Goal: Communication & Community: Answer question/provide support

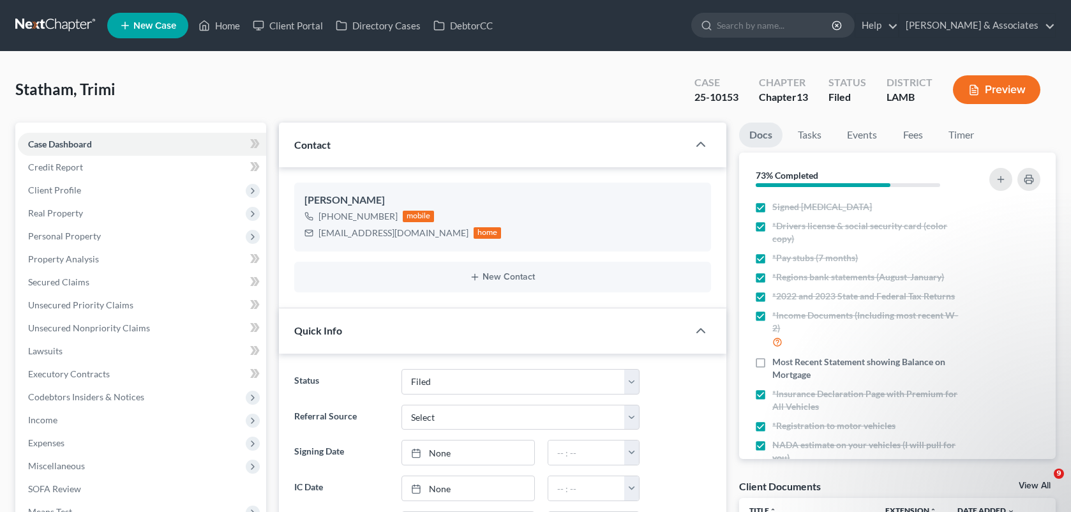
select select "8"
select select "0"
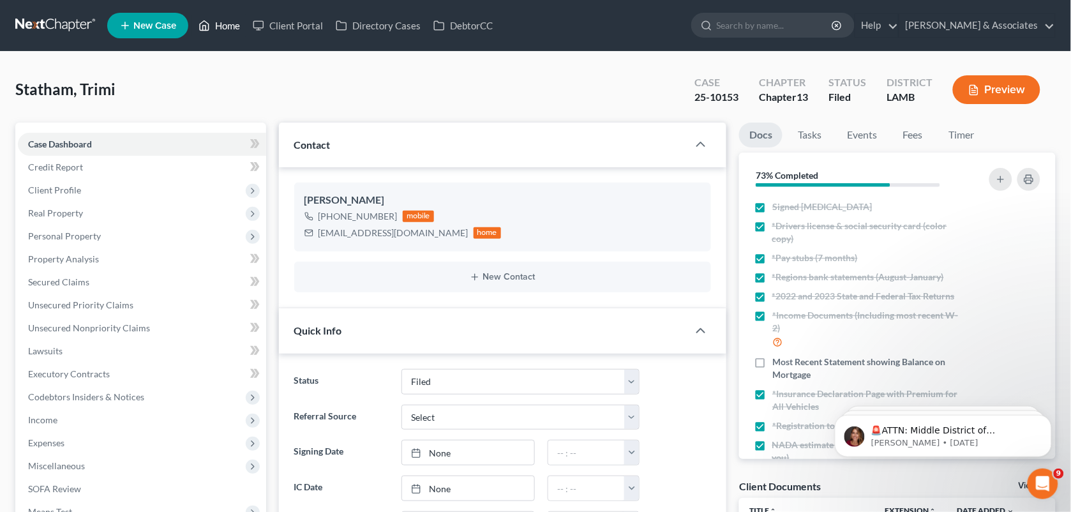
click at [216, 24] on link "Home" at bounding box center [219, 25] width 54 height 23
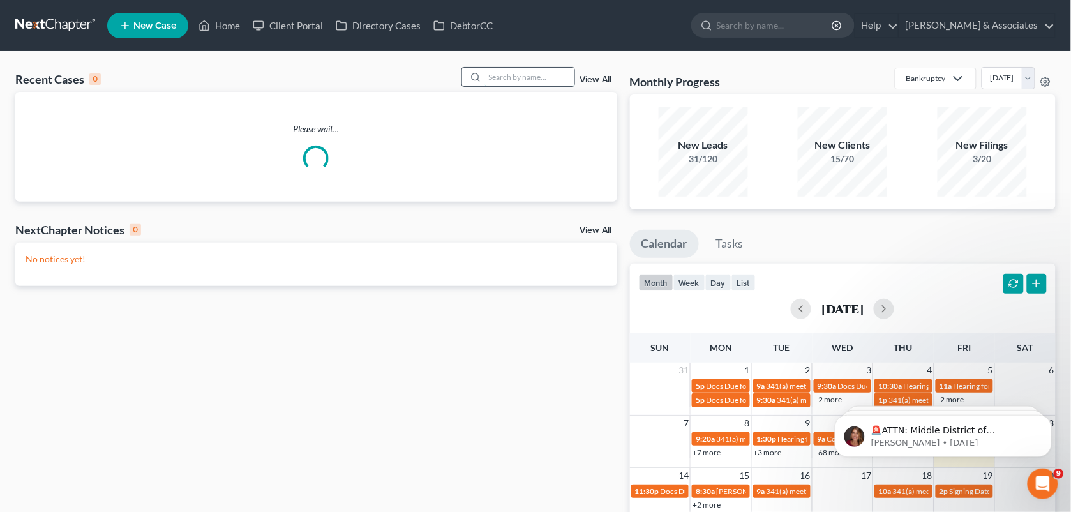
click at [511, 77] on input "search" at bounding box center [529, 77] width 89 height 19
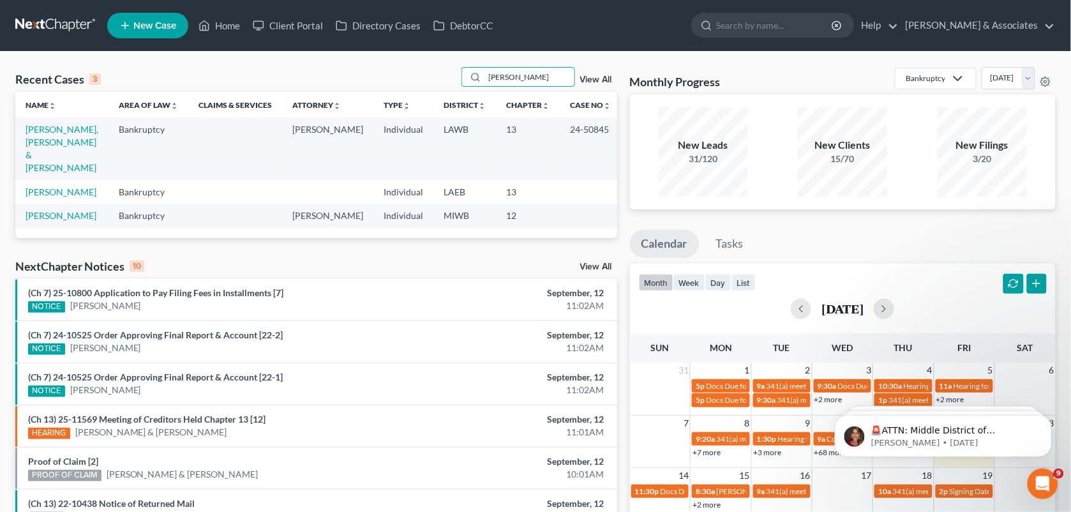
type input "[PERSON_NAME]"
click at [40, 135] on td "[PERSON_NAME], [PERSON_NAME] & [PERSON_NAME]" at bounding box center [61, 148] width 93 height 62
click at [70, 130] on link "[PERSON_NAME], [PERSON_NAME] & [PERSON_NAME]" at bounding box center [62, 148] width 73 height 49
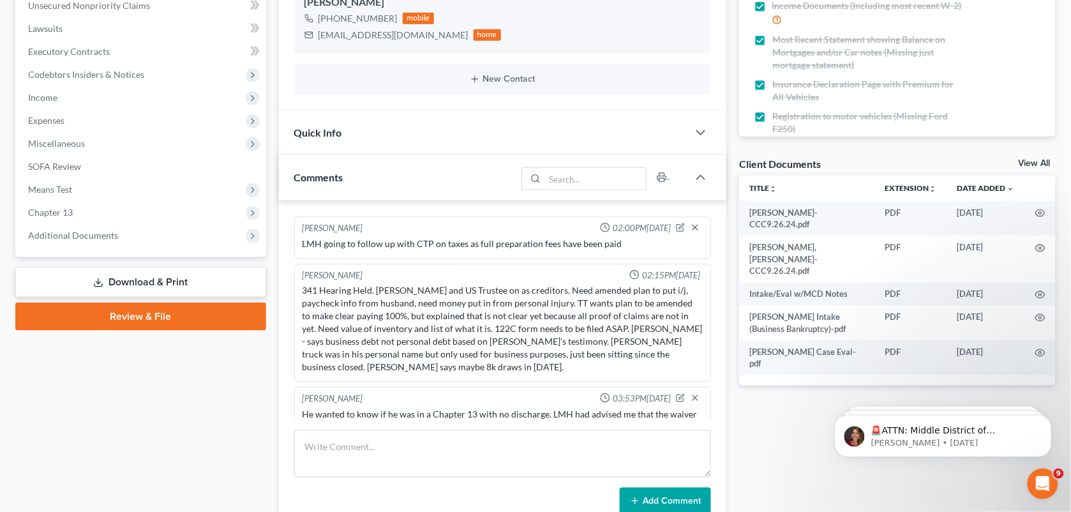
scroll to position [336, 0]
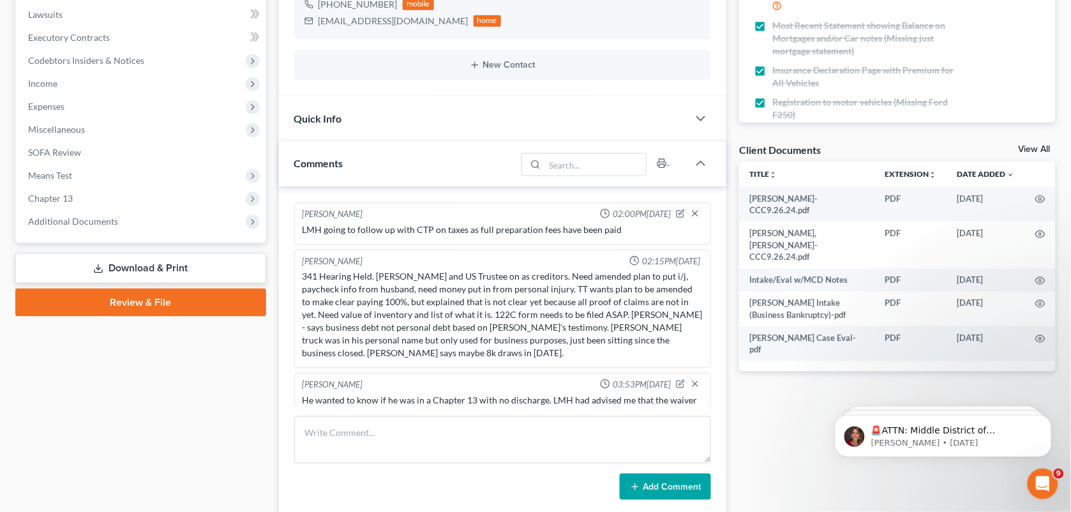
drag, startPoint x: 734, startPoint y: 123, endPoint x: 614, endPoint y: 260, distance: 182.8
click at [734, 123] on div "Docs Tasks Events Fees Timer 88% Completed Nothing here yet! Signed [MEDICAL_DA…" at bounding box center [897, 241] width 329 height 910
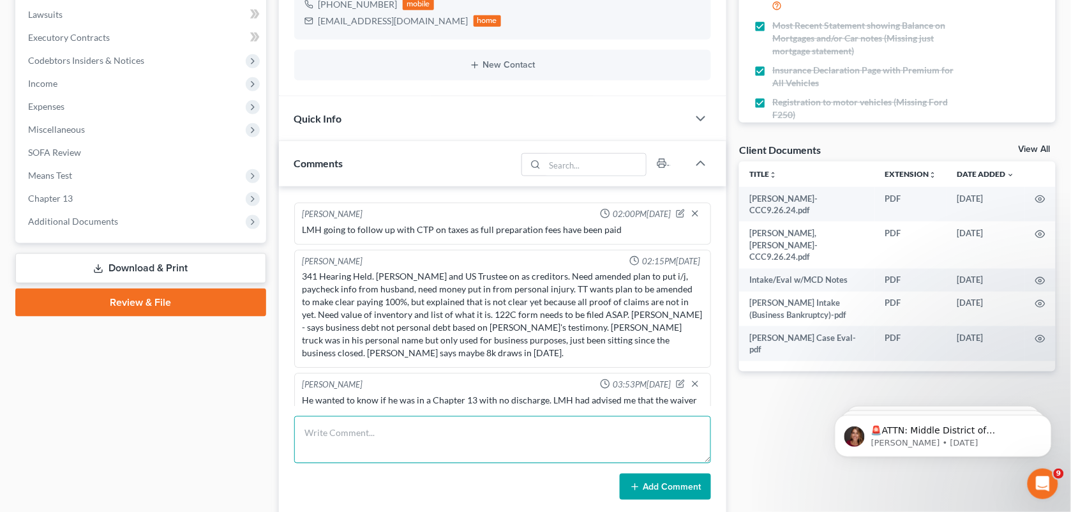
click at [476, 426] on textarea at bounding box center [502, 439] width 417 height 47
paste textarea "Yes. Same question. Still waiting to discuss how 341 with [PERSON_NAME] to full…"
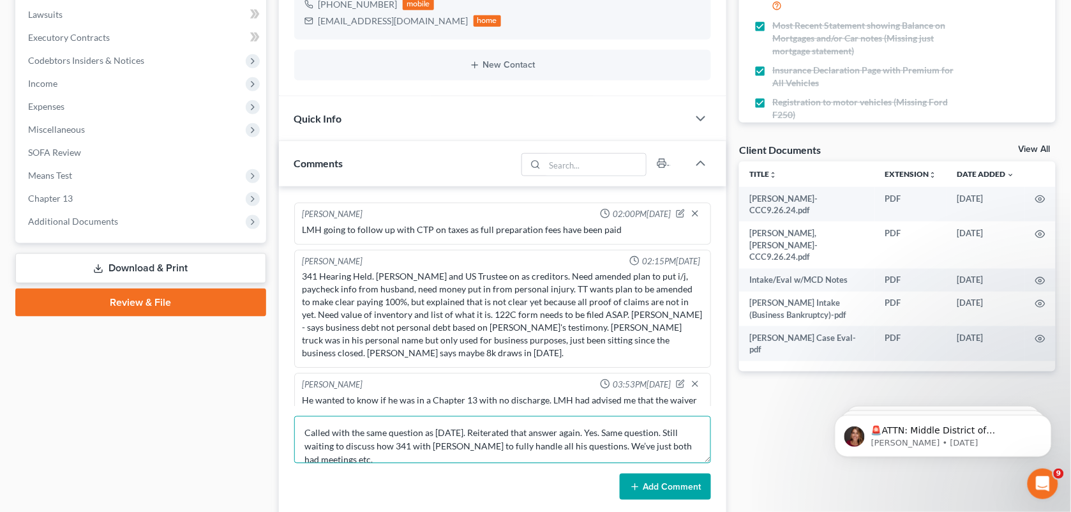
scroll to position [2, 0]
click at [667, 431] on textarea "Called with the same question as [DATE]. Reiterated that answer again. Yes. Sam…" at bounding box center [502, 439] width 417 height 47
click at [319, 444] on textarea "Called with the same question as [DATE]. Reiterated that answer again. LMH Stil…" at bounding box center [502, 439] width 417 height 47
click at [633, 448] on textarea "Called with the same question as [DATE]. Reiterated that answer again. LMH Stil…" at bounding box center [502, 439] width 417 height 47
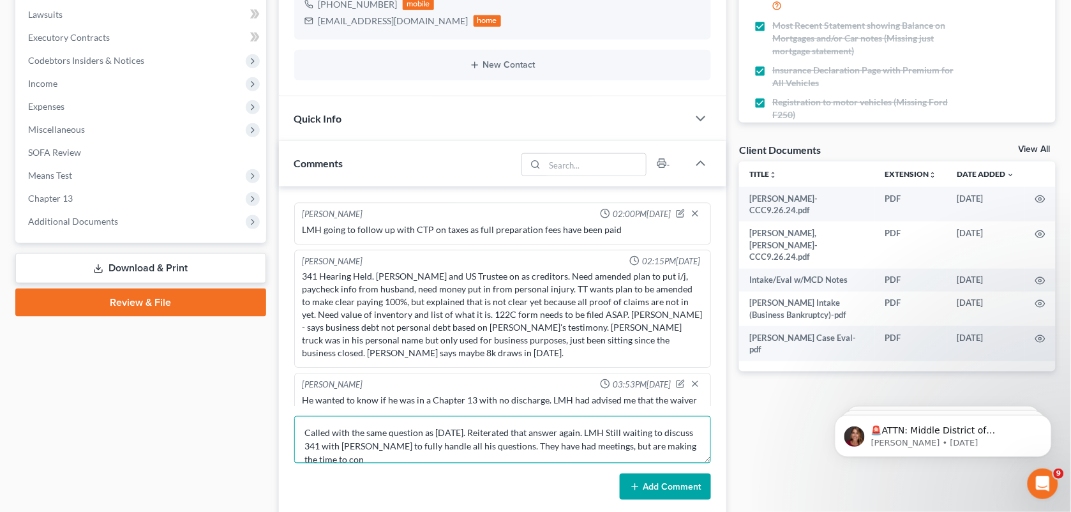
scroll to position [2, 0]
click at [400, 444] on textarea "Called with the same question as [DATE]. Reiterated that answer again. LMH Stil…" at bounding box center [502, 439] width 417 height 47
type textarea "Called with the same question as [DATE]. Reiterated that answer again. LMH Stil…"
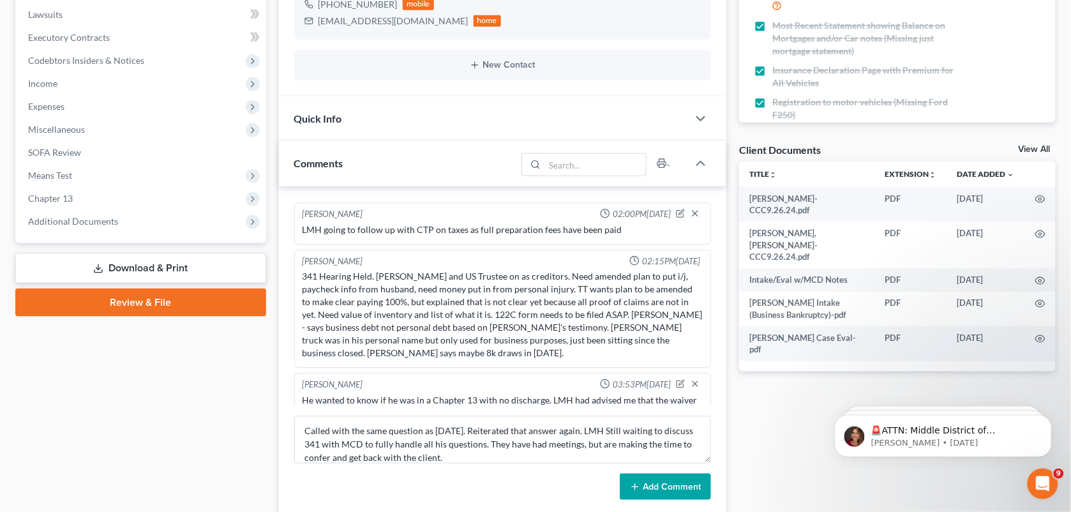
click at [656, 483] on button "Add Comment" at bounding box center [665, 487] width 91 height 27
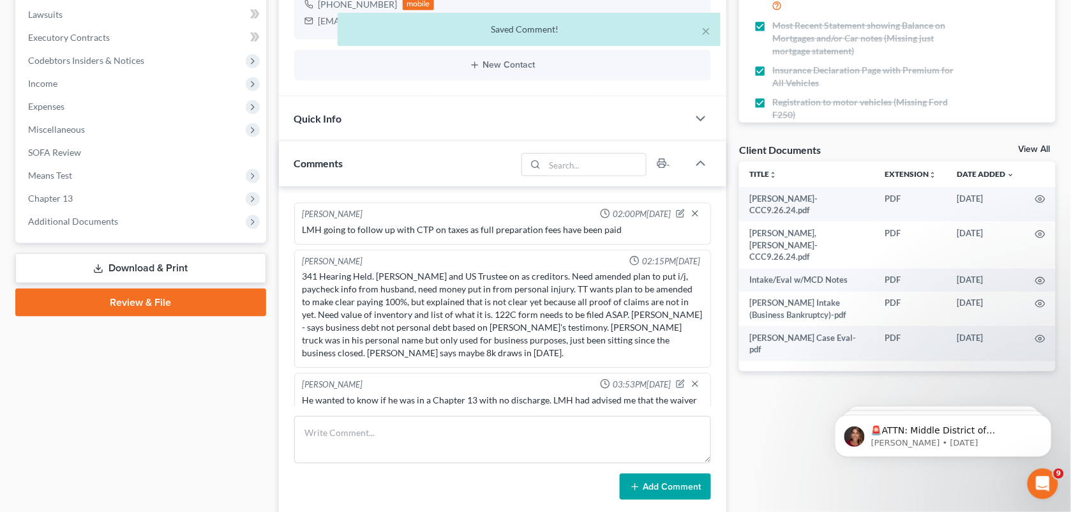
scroll to position [5470, 0]
